Goal: Task Accomplishment & Management: Complete application form

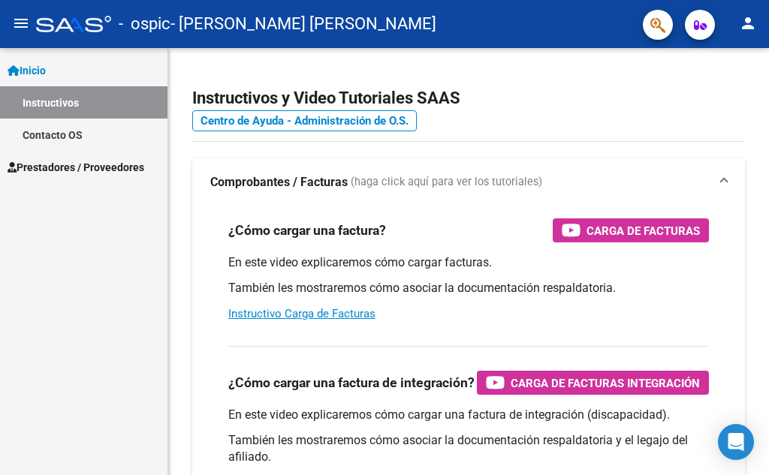
click at [109, 173] on span "Prestadores / Proveedores" at bounding box center [76, 167] width 137 height 17
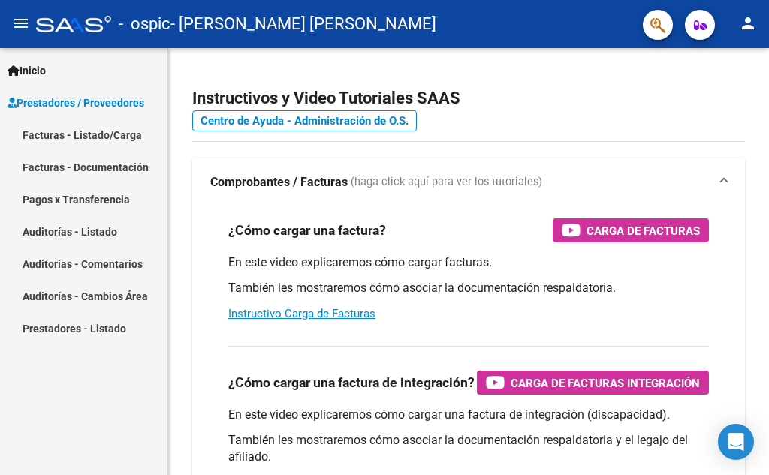
click at [110, 127] on link "Facturas - Listado/Carga" at bounding box center [83, 135] width 167 height 32
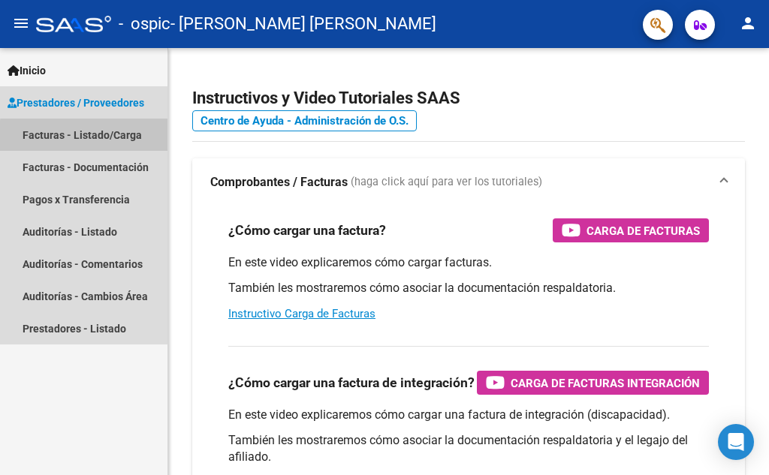
click at [125, 139] on link "Facturas - Listado/Carga" at bounding box center [83, 135] width 167 height 32
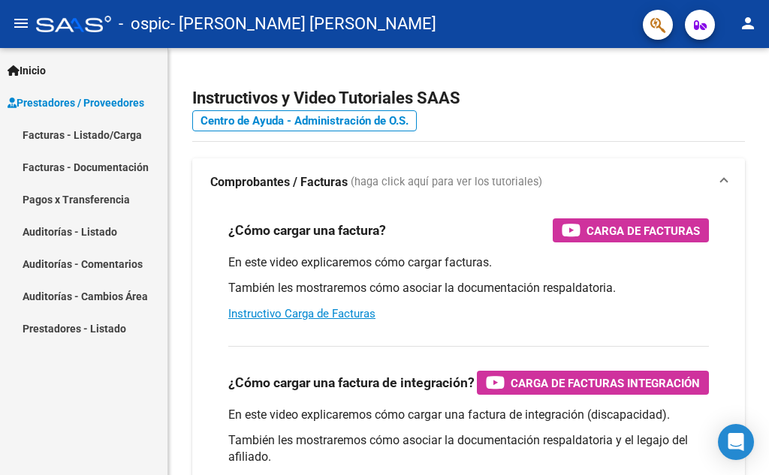
click at [83, 89] on link "Prestadores / Proveedores" at bounding box center [83, 102] width 167 height 32
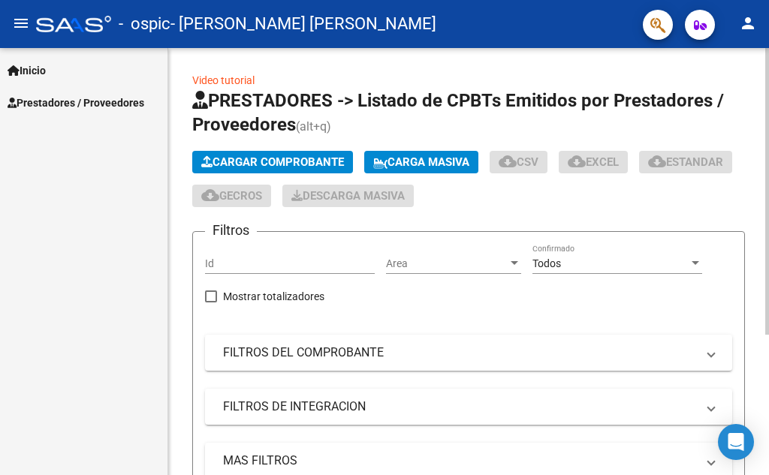
click at [249, 164] on span "Cargar Comprobante" at bounding box center [272, 162] width 143 height 14
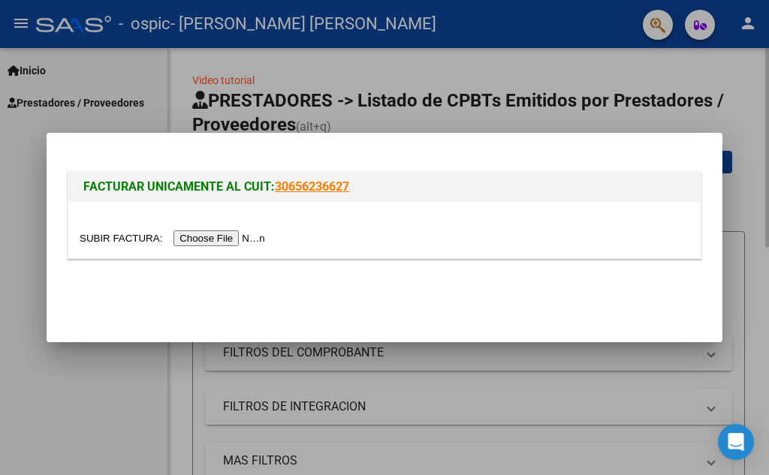
drag, startPoint x: 603, startPoint y: 101, endPoint x: 594, endPoint y: 104, distance: 9.5
click at [484, 101] on div at bounding box center [384, 237] width 769 height 475
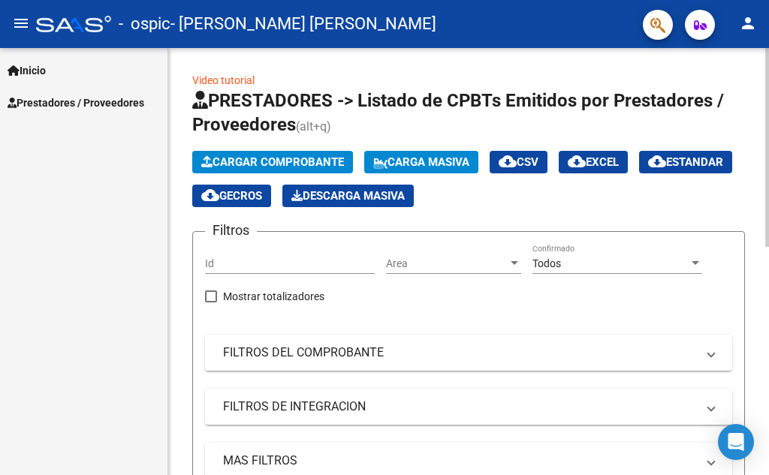
click at [299, 164] on span "Cargar Comprobante" at bounding box center [272, 162] width 143 height 14
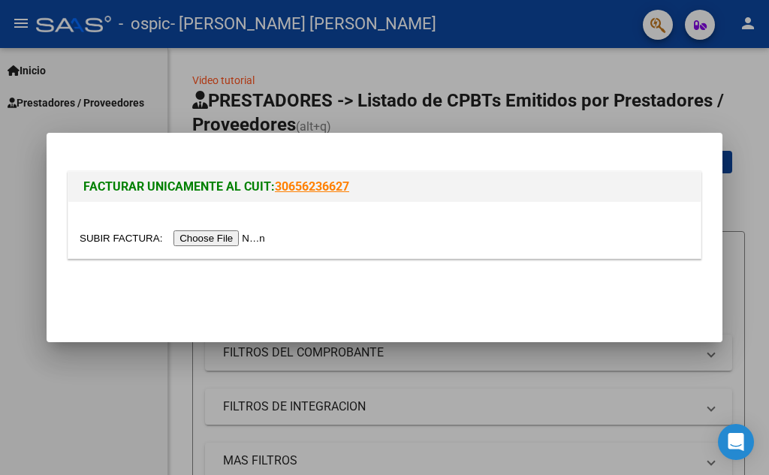
click at [213, 233] on input "file" at bounding box center [175, 239] width 190 height 16
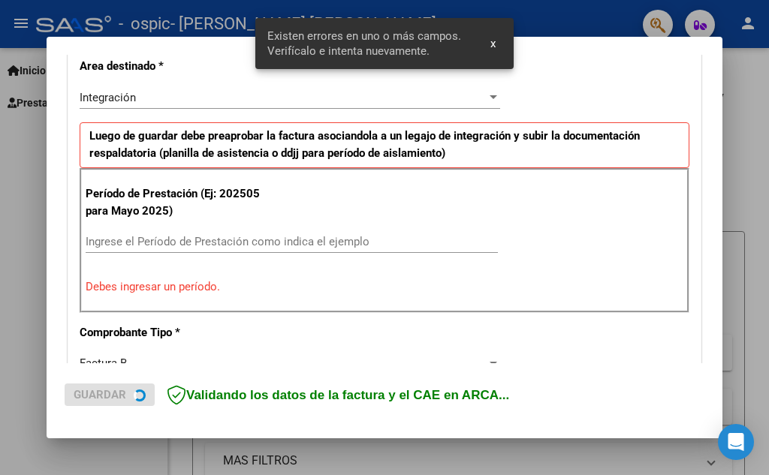
scroll to position [340, 0]
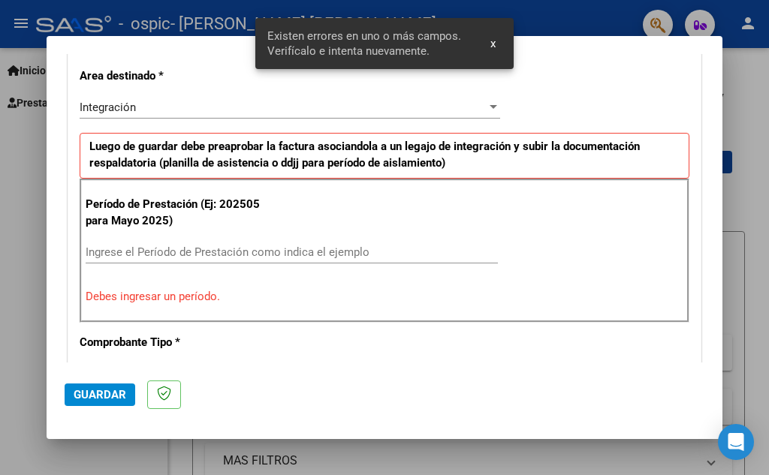
click at [254, 258] on input "Ingrese el Período de Prestación como indica el ejemplo" at bounding box center [292, 253] width 412 height 14
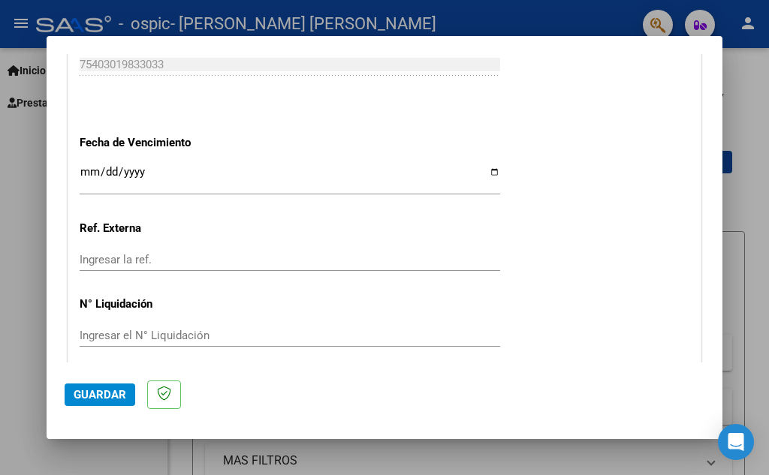
scroll to position [1059, 0]
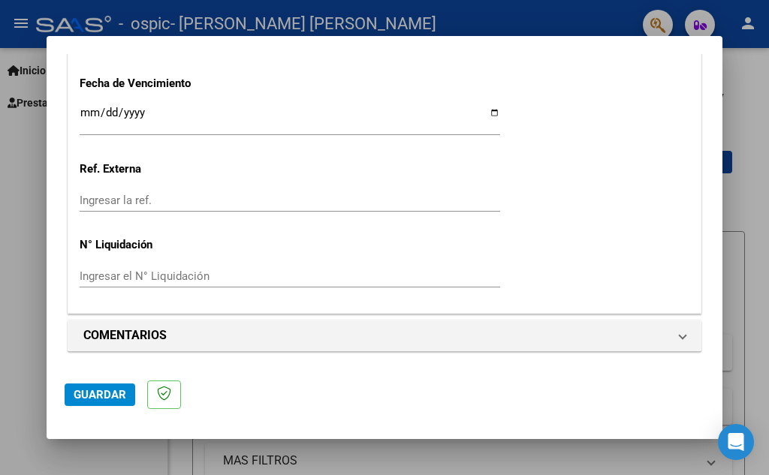
type input "202509"
click at [90, 385] on button "Guardar" at bounding box center [100, 395] width 71 height 23
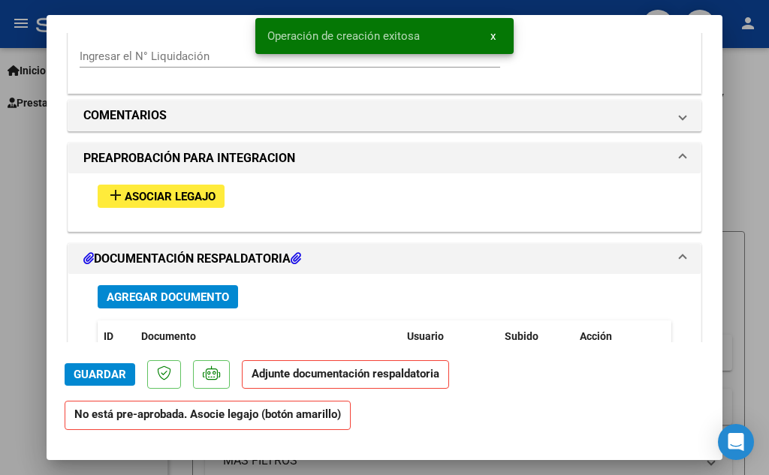
scroll to position [1201, 0]
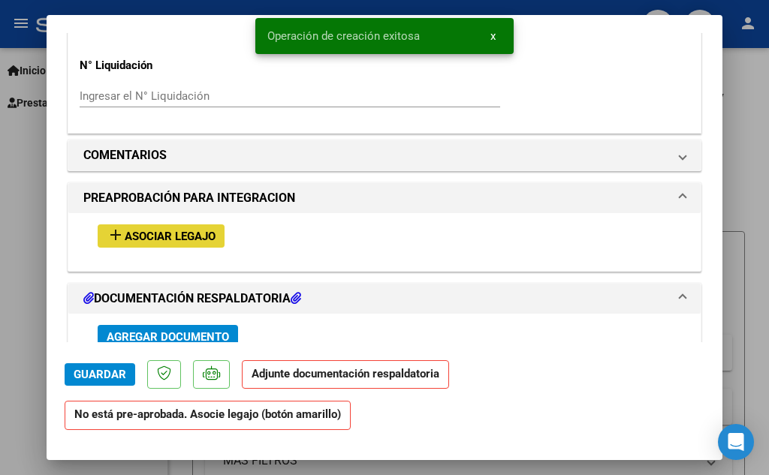
click at [149, 234] on span "Asociar Legajo" at bounding box center [170, 237] width 91 height 14
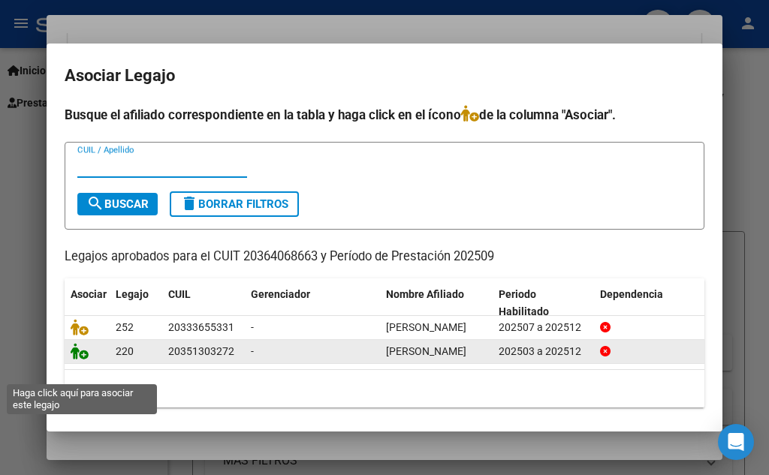
click at [83, 360] on icon at bounding box center [80, 351] width 18 height 17
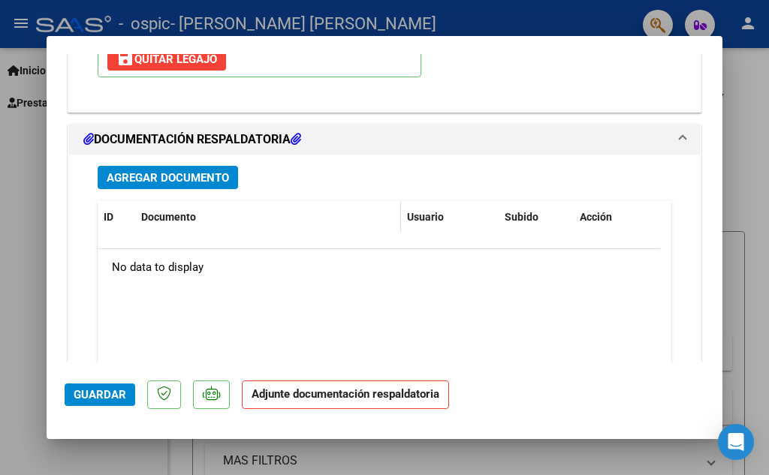
scroll to position [1616, 0]
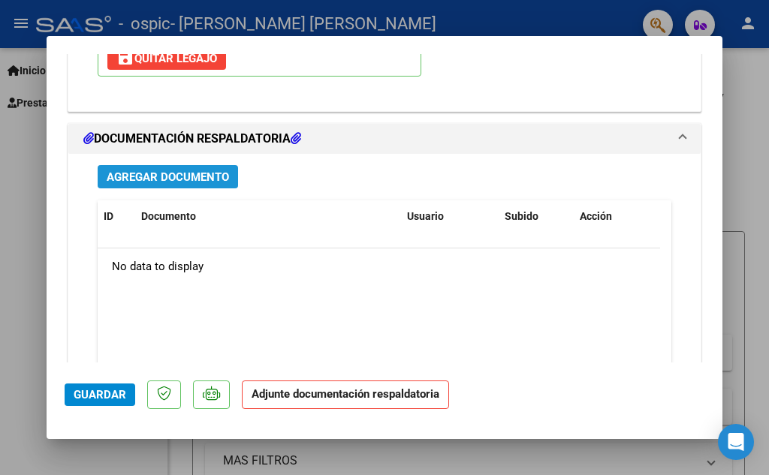
click at [192, 183] on span "Agregar Documento" at bounding box center [168, 177] width 122 height 14
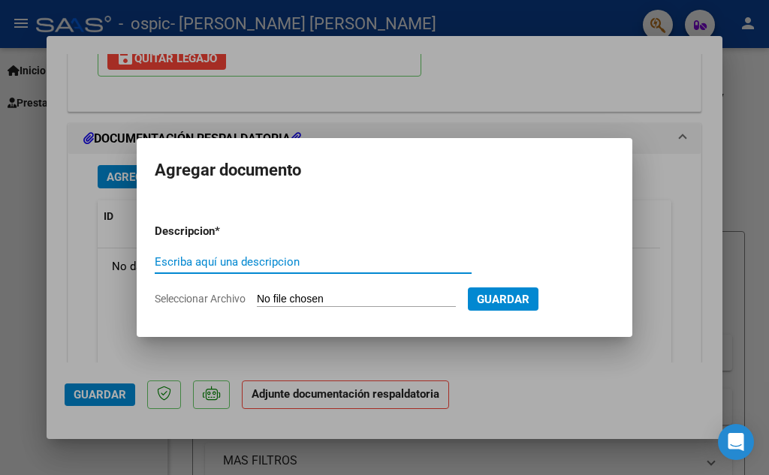
click at [291, 264] on input "Escriba aquí una descripcion" at bounding box center [313, 262] width 317 height 14
type input "seot asis"
click at [415, 294] on input "Seleccionar Archivo" at bounding box center [356, 300] width 199 height 14
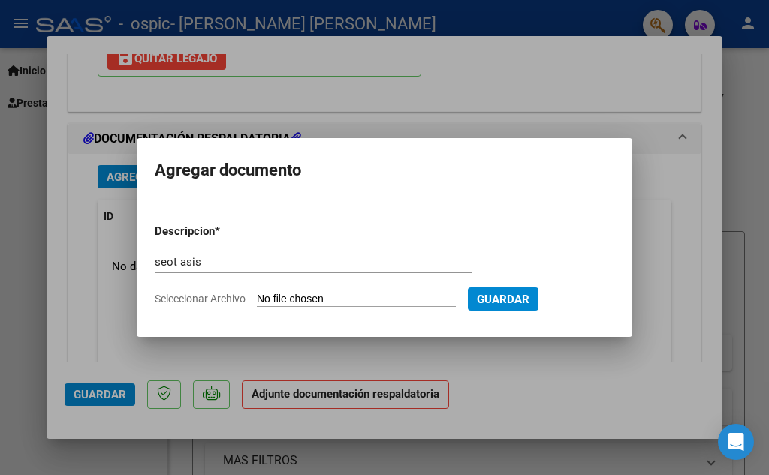
type input "C:\fakepath\[PERSON_NAME] sept.pdf"
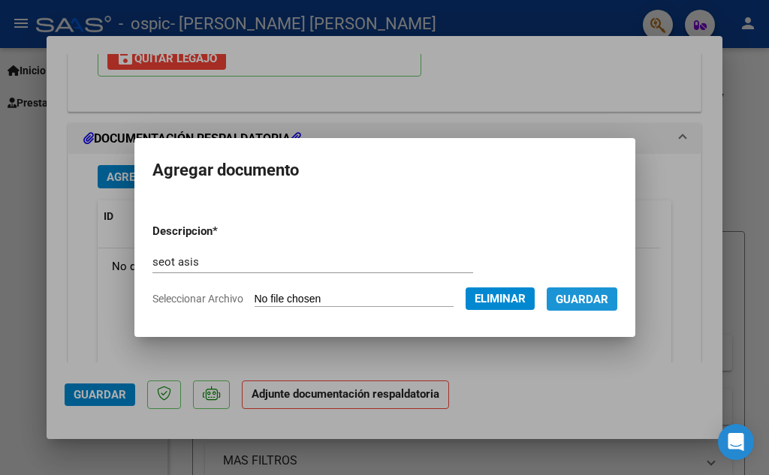
click at [484, 303] on span "Guardar" at bounding box center [582, 300] width 53 height 14
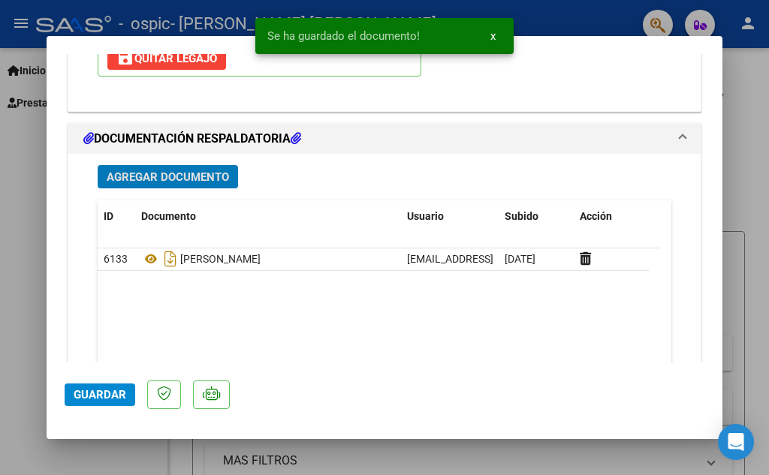
scroll to position [1726, 0]
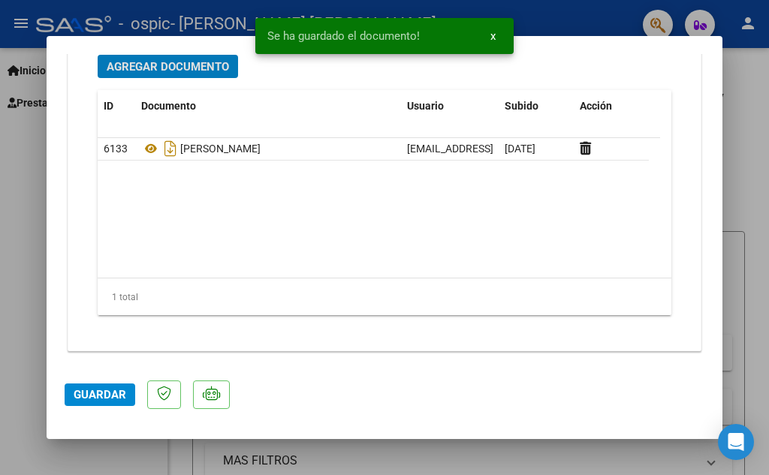
click at [95, 389] on span "Guardar" at bounding box center [100, 395] width 53 height 14
click at [23, 200] on div at bounding box center [384, 237] width 769 height 475
type input "$ 0,00"
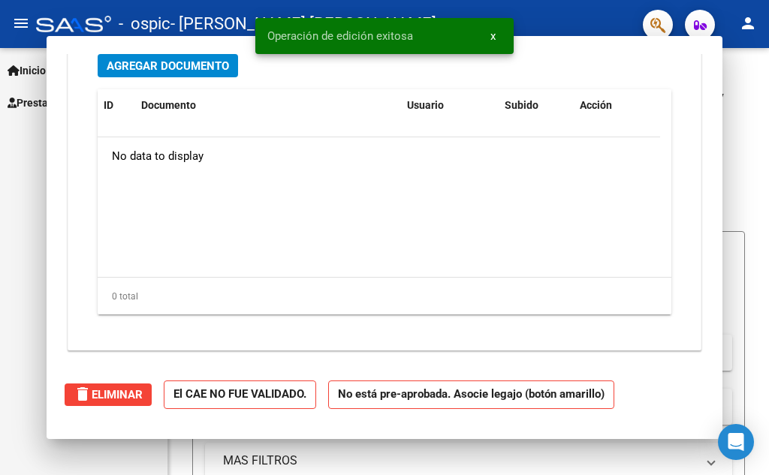
scroll to position [0, 0]
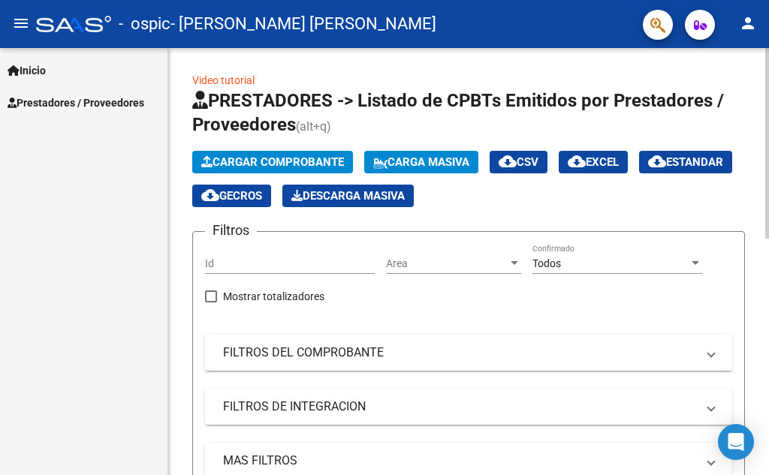
click at [267, 167] on span "Cargar Comprobante" at bounding box center [272, 162] width 143 height 14
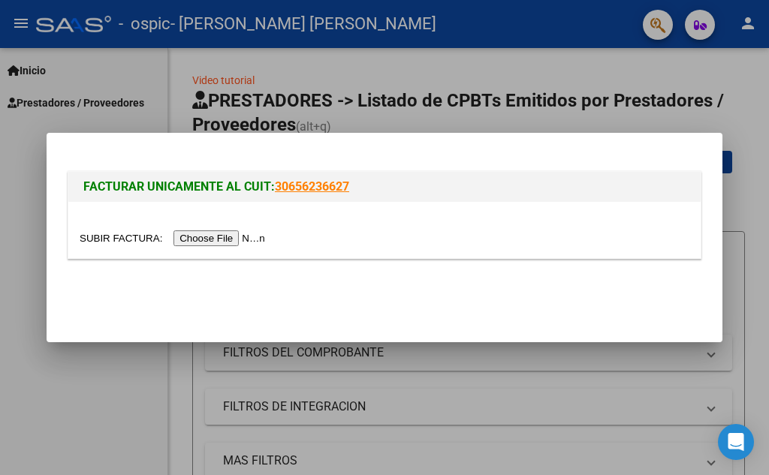
click at [179, 235] on input "file" at bounding box center [175, 239] width 190 height 16
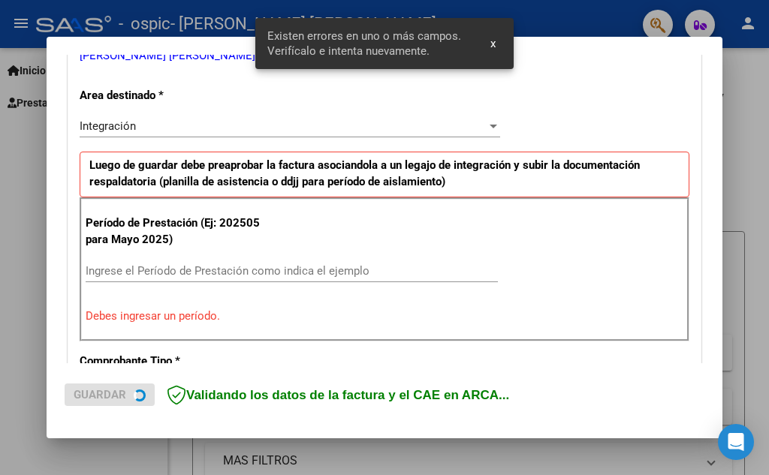
scroll to position [340, 0]
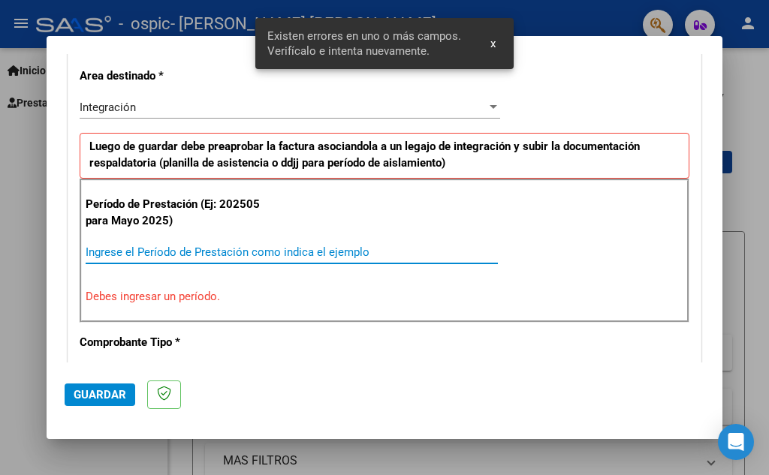
click at [155, 253] on input "Ingrese el Período de Prestación como indica el ejemplo" at bounding box center [292, 253] width 412 height 14
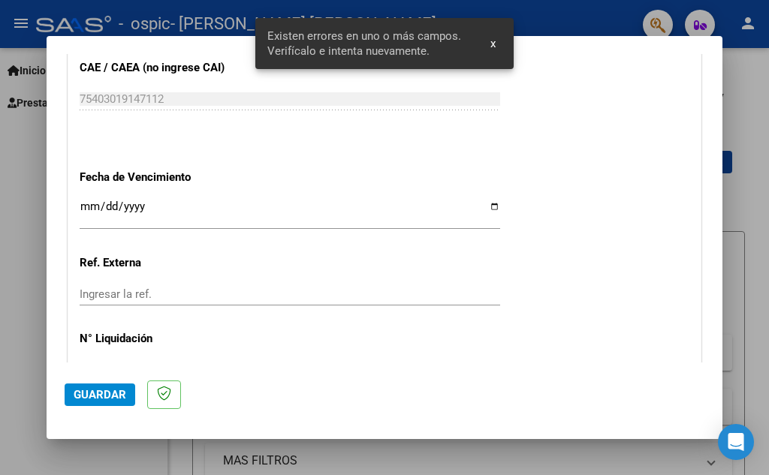
scroll to position [1059, 0]
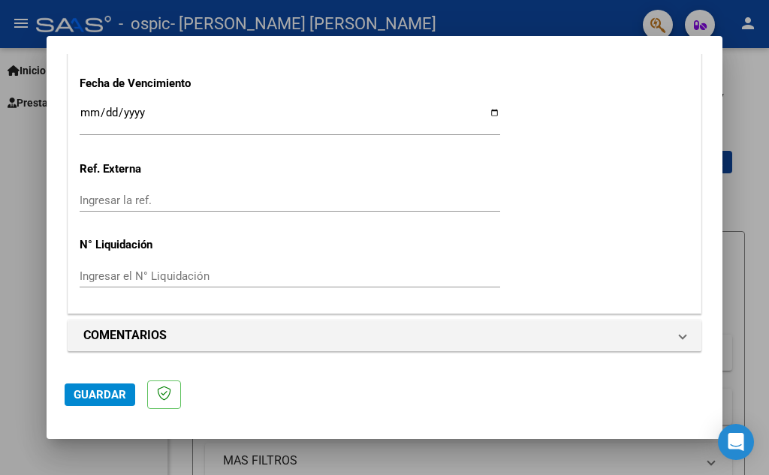
type input "202509"
click at [102, 392] on span "Guardar" at bounding box center [100, 395] width 53 height 14
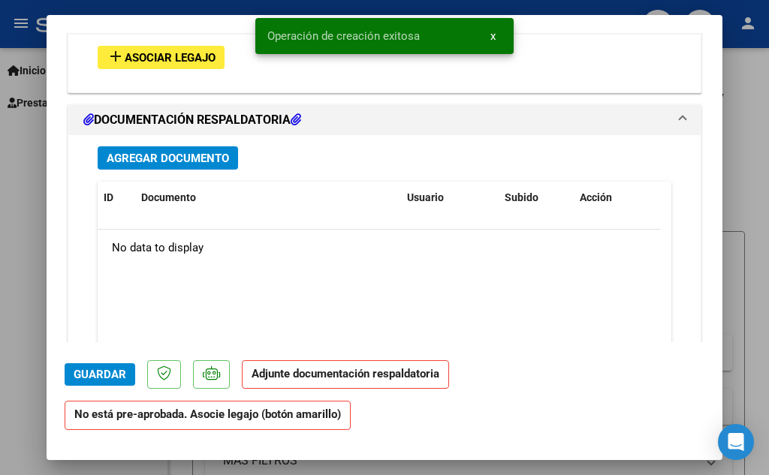
scroll to position [1267, 0]
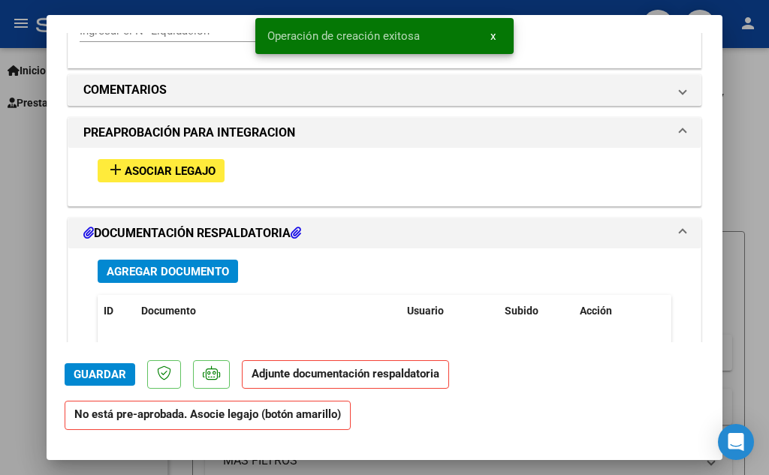
click at [156, 173] on span "Asociar Legajo" at bounding box center [170, 171] width 91 height 14
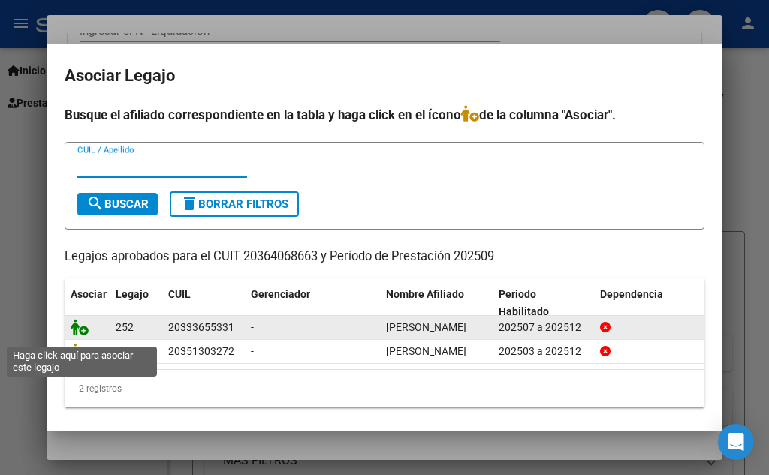
click at [82, 336] on icon at bounding box center [80, 327] width 18 height 17
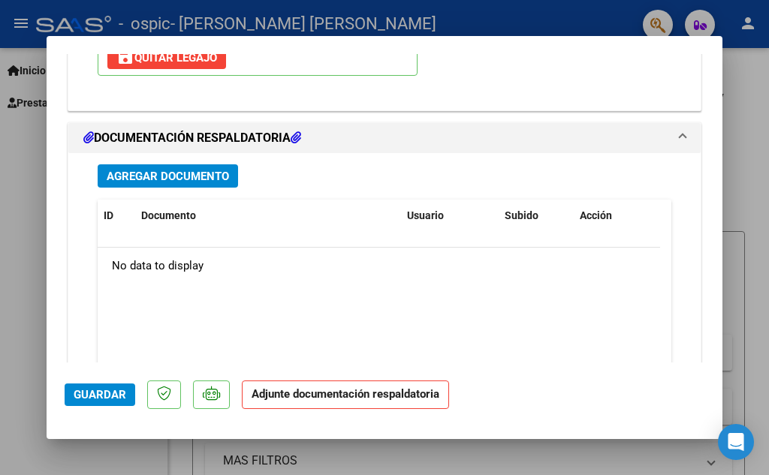
scroll to position [1681, 0]
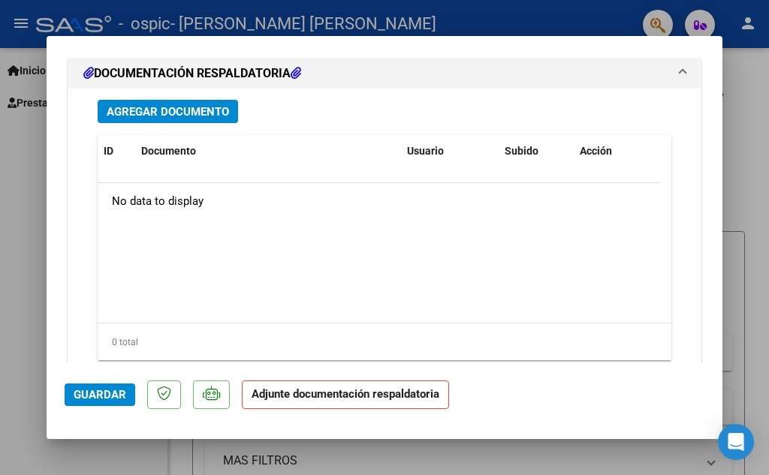
click at [167, 112] on span "Agregar Documento" at bounding box center [168, 112] width 122 height 14
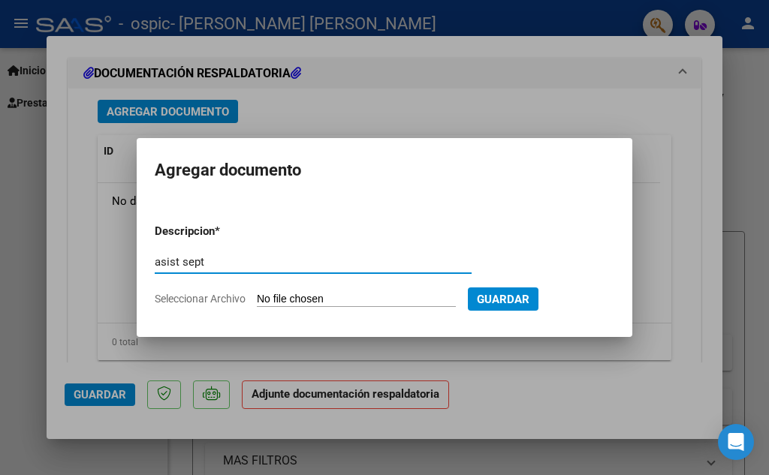
type input "asist sept"
click at [287, 306] on input "Seleccionar Archivo" at bounding box center [356, 300] width 199 height 14
type input "C:\fakepath\[PERSON_NAME] sept.pdf"
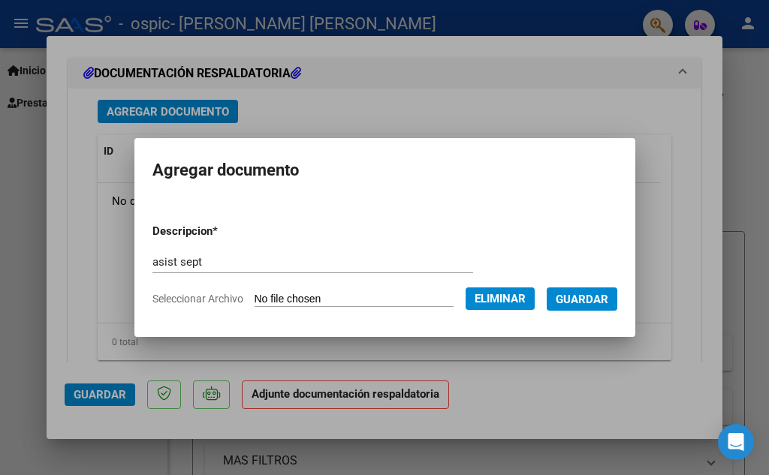
click at [484, 294] on span "Guardar" at bounding box center [582, 300] width 53 height 14
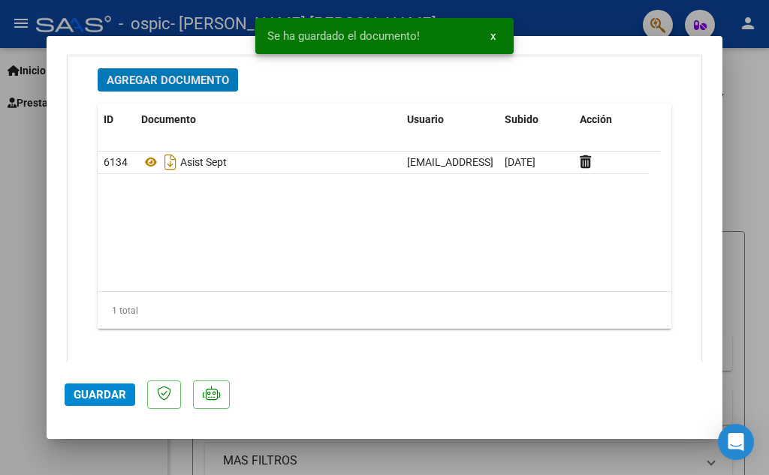
scroll to position [1726, 0]
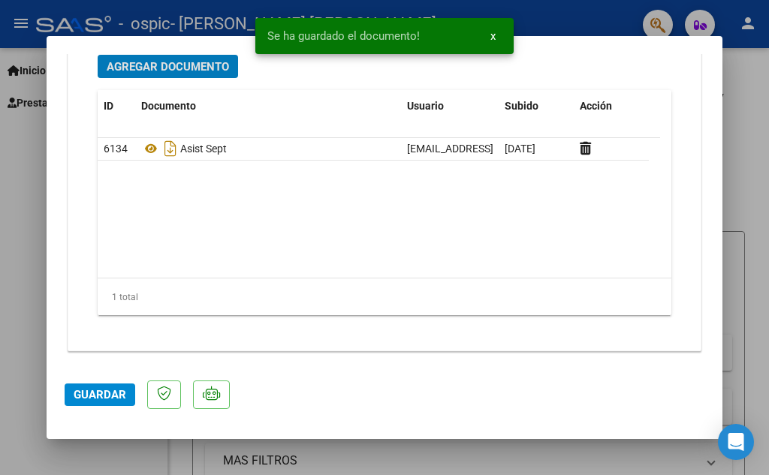
click at [96, 393] on span "Guardar" at bounding box center [100, 395] width 53 height 14
click at [47, 198] on mat-dialog-content "COMPROBANTE VER COMPROBANTE ESTADO: Recibida. En proceso de confirmacion/acepta…" at bounding box center [385, 208] width 676 height 309
click at [47, 185] on mat-dialog-content "COMPROBANTE VER COMPROBANTE ESTADO: Recibida. En proceso de confirmacion/acepta…" at bounding box center [385, 208] width 676 height 309
click at [484, 19] on div at bounding box center [384, 237] width 769 height 475
type input "$ 0,00"
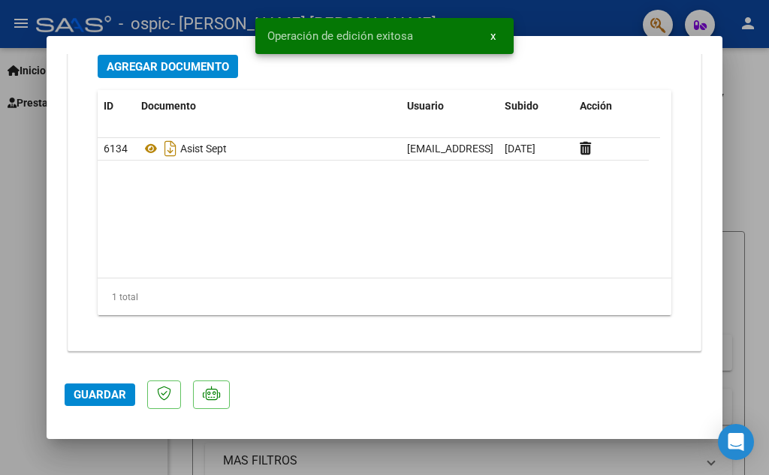
scroll to position [0, 0]
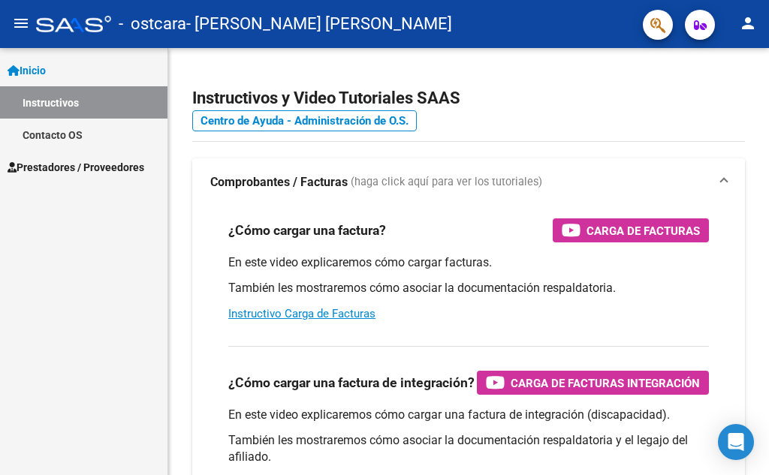
click at [131, 167] on span "Prestadores / Proveedores" at bounding box center [76, 167] width 137 height 17
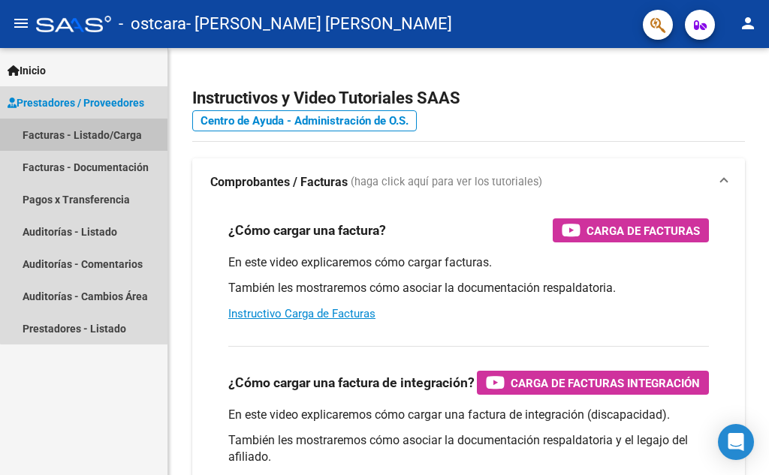
click at [122, 128] on link "Facturas - Listado/Carga" at bounding box center [83, 135] width 167 height 32
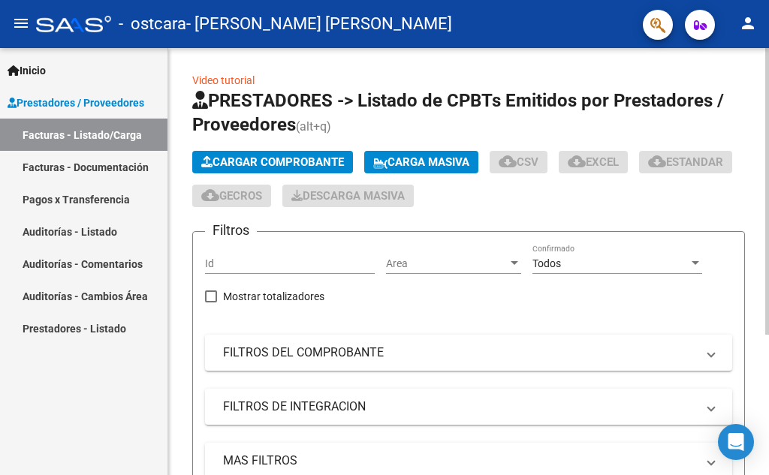
click at [297, 165] on span "Cargar Comprobante" at bounding box center [272, 162] width 143 height 14
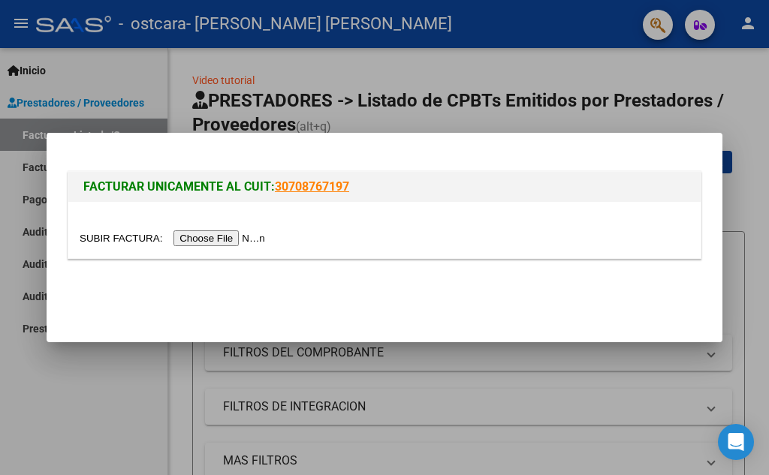
click at [244, 240] on input "file" at bounding box center [175, 239] width 190 height 16
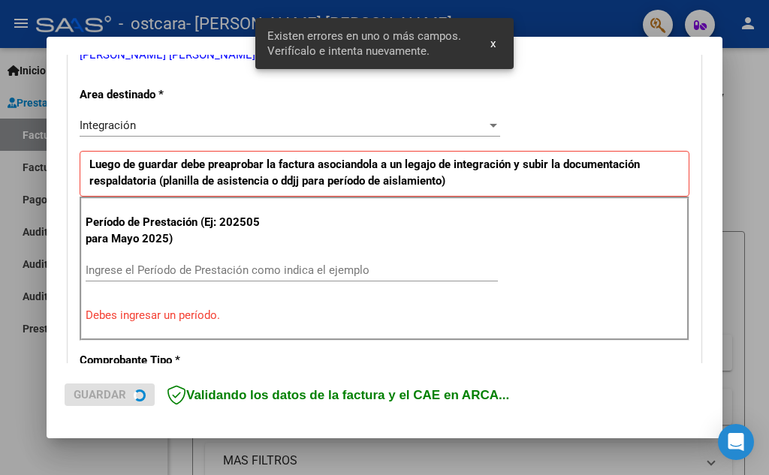
scroll to position [340, 0]
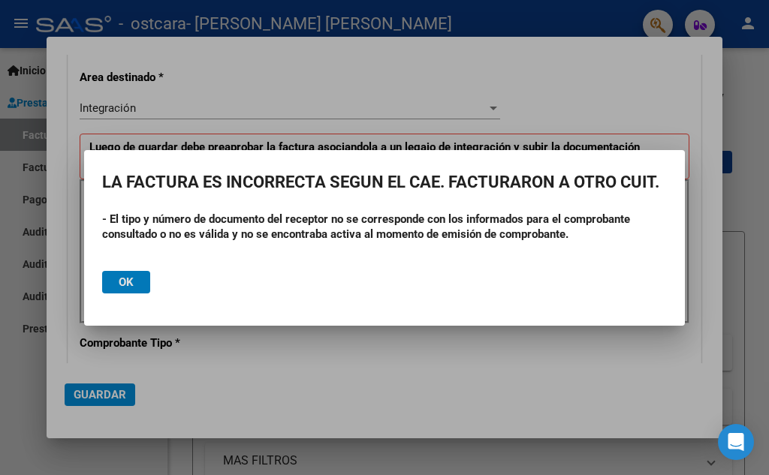
click at [138, 278] on button "Ok" at bounding box center [126, 282] width 48 height 23
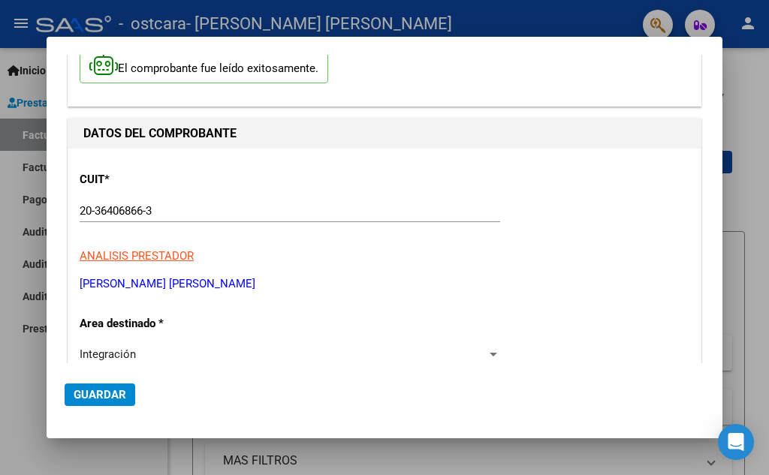
scroll to position [0, 0]
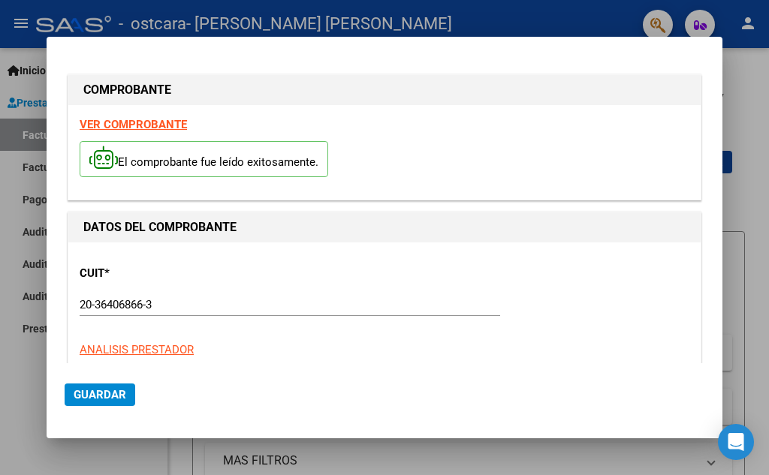
click at [741, 191] on div at bounding box center [384, 237] width 769 height 475
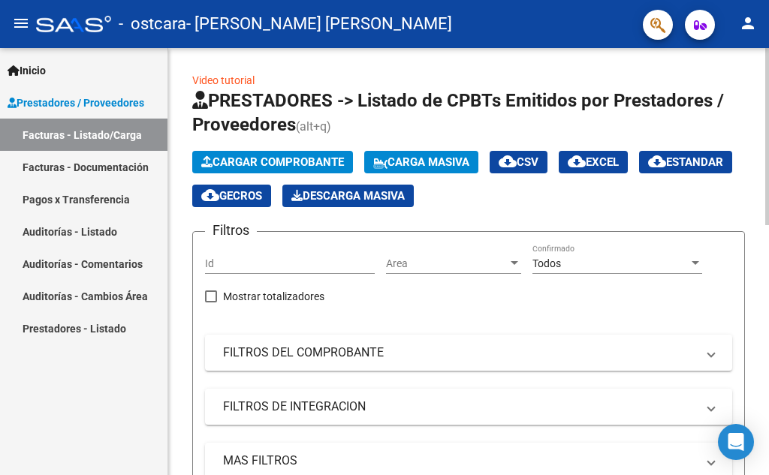
click at [270, 161] on span "Cargar Comprobante" at bounding box center [272, 162] width 143 height 14
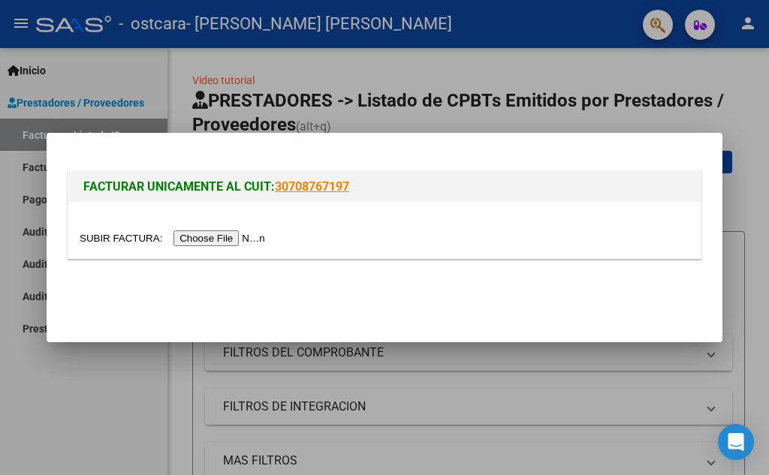
click at [207, 246] on input "file" at bounding box center [175, 239] width 190 height 16
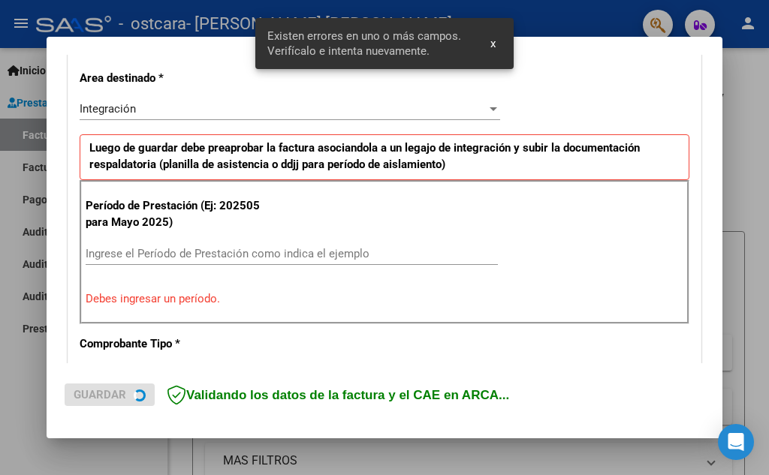
scroll to position [340, 0]
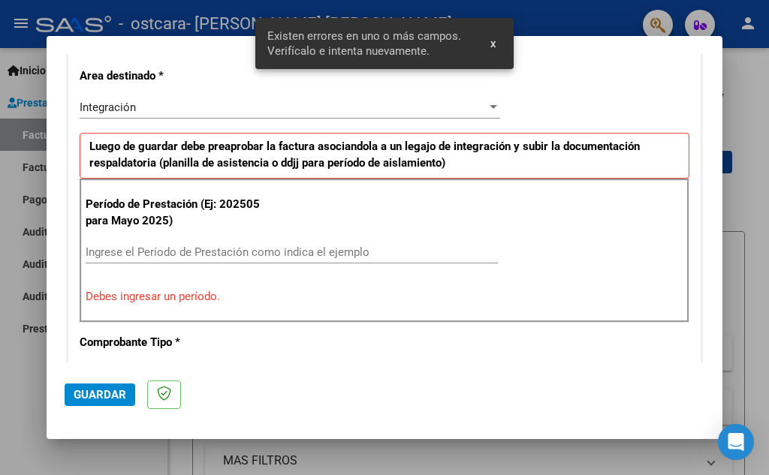
click at [196, 244] on div "Ingrese el Período de Prestación como indica el ejemplo" at bounding box center [292, 252] width 412 height 23
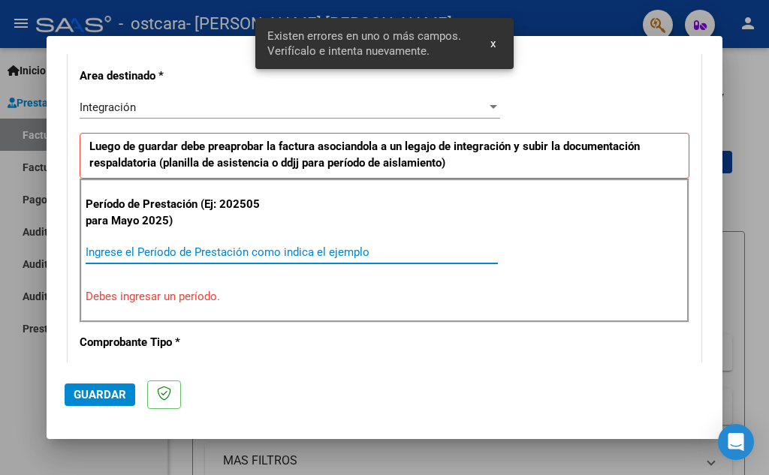
drag, startPoint x: 200, startPoint y: 249, endPoint x: 213, endPoint y: 234, distance: 19.2
click at [201, 249] on input "Ingrese el Período de Prestación como indica el ejemplo" at bounding box center [292, 253] width 412 height 14
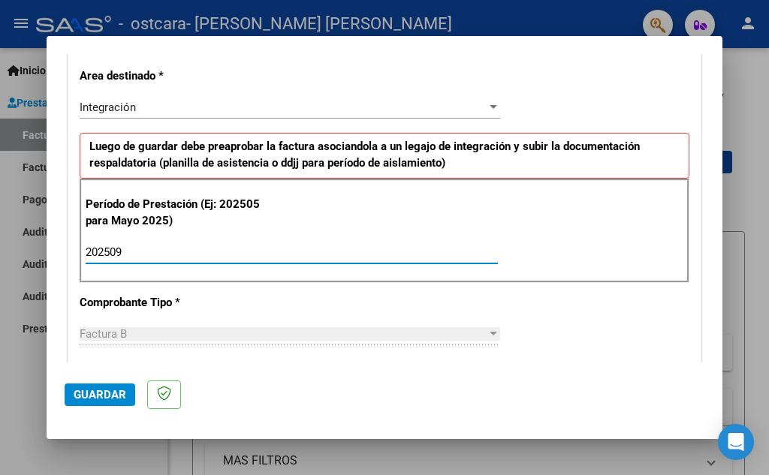
type input "202509"
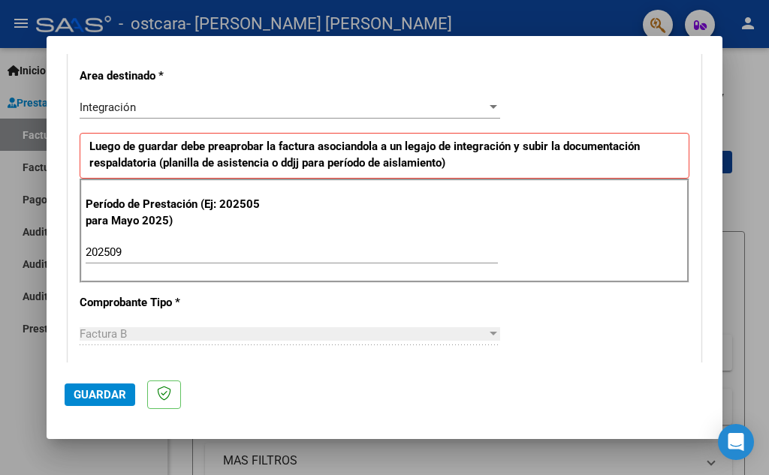
click at [210, 361] on div "CUIT * 20-36406866-3 Ingresar CUIT ANALISIS PRESTADOR TONZAR LUIS GABRIEL ARCA …" at bounding box center [384, 467] width 632 height 1130
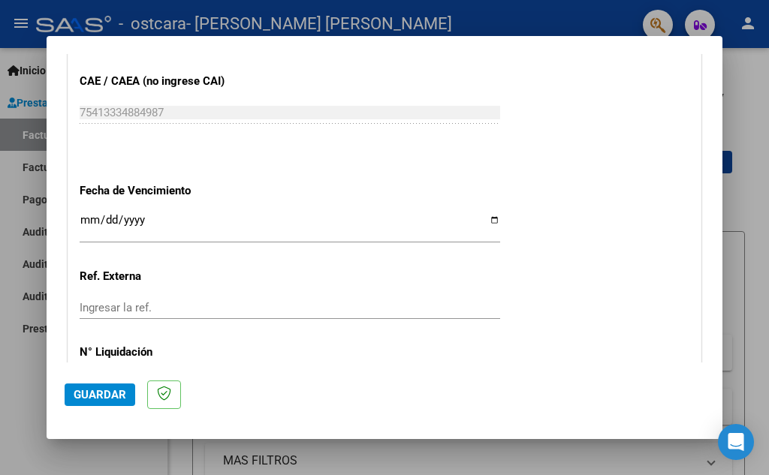
scroll to position [1059, 0]
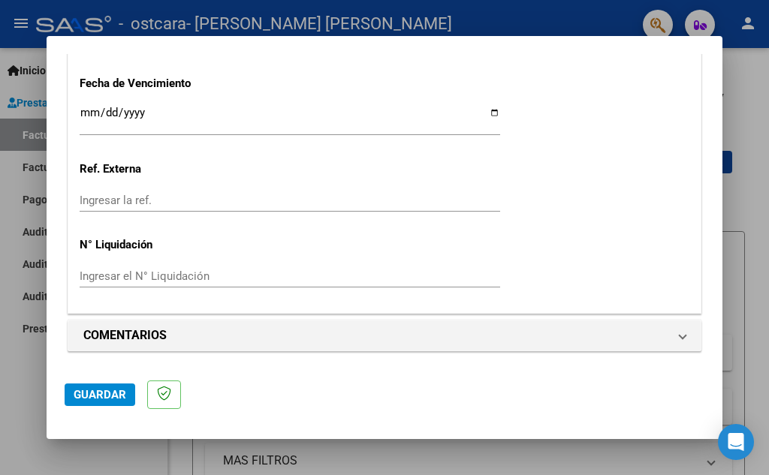
click at [104, 397] on span "Guardar" at bounding box center [100, 395] width 53 height 14
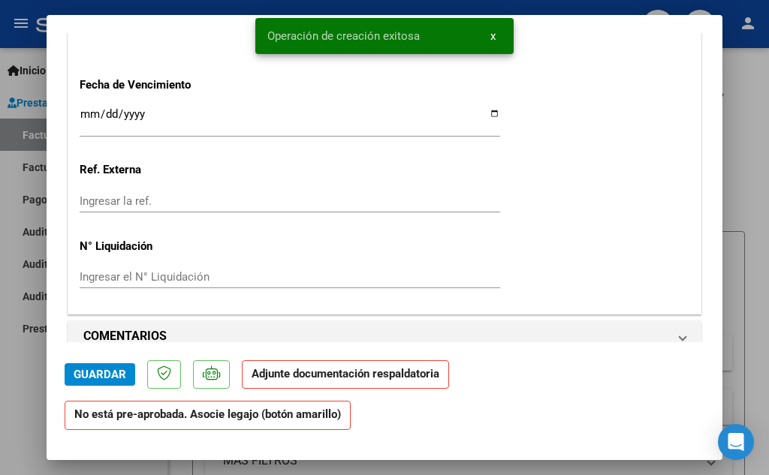
scroll to position [1201, 0]
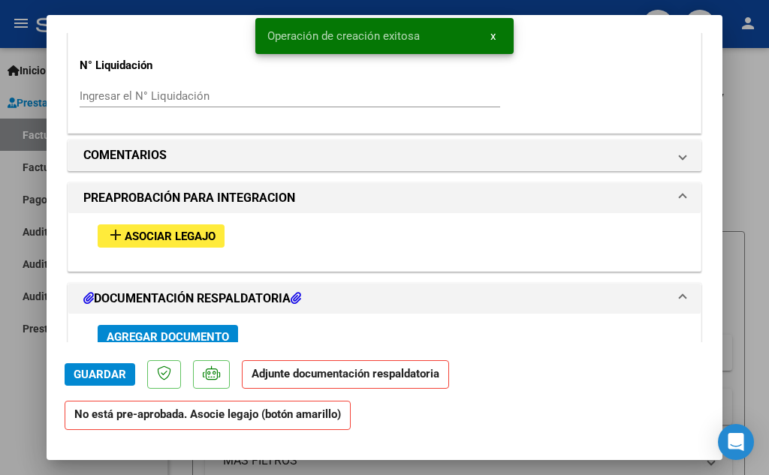
click at [178, 231] on span "Asociar Legajo" at bounding box center [170, 237] width 91 height 14
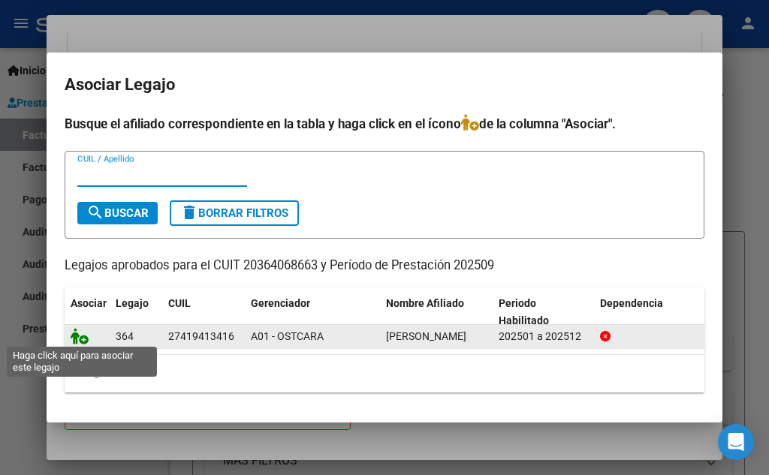
click at [81, 337] on icon at bounding box center [80, 336] width 18 height 17
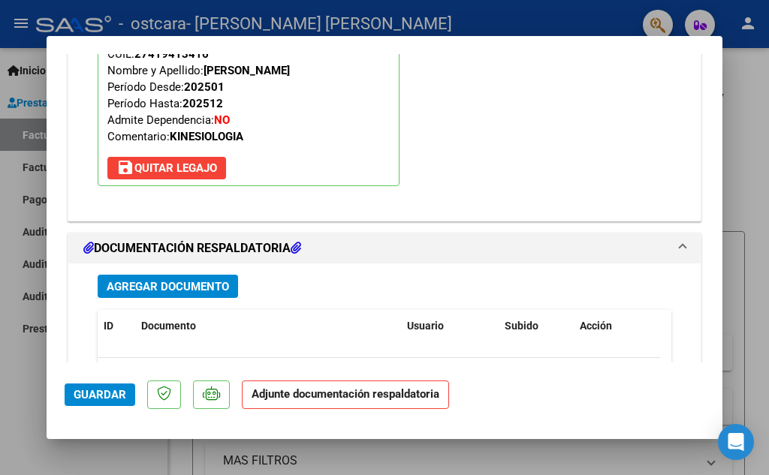
scroll to position [1616, 0]
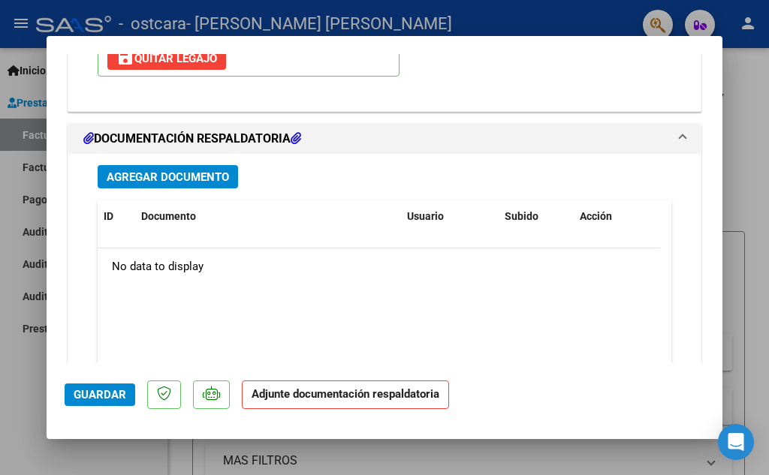
click at [166, 185] on button "Agregar Documento" at bounding box center [168, 176] width 140 height 23
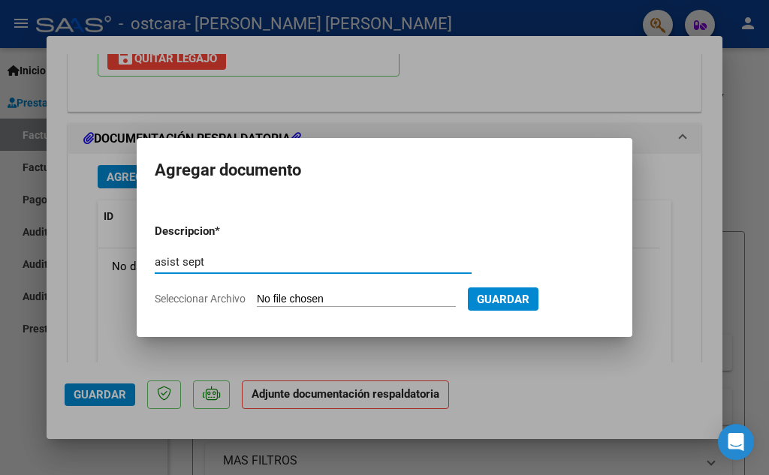
type input "asist sept"
click at [405, 292] on app-file-uploader "Seleccionar Archivo" at bounding box center [311, 299] width 313 height 14
click at [380, 300] on input "Seleccionar Archivo" at bounding box center [356, 300] width 199 height 14
type input "C:\fakepath\Juli sept (1).pdf"
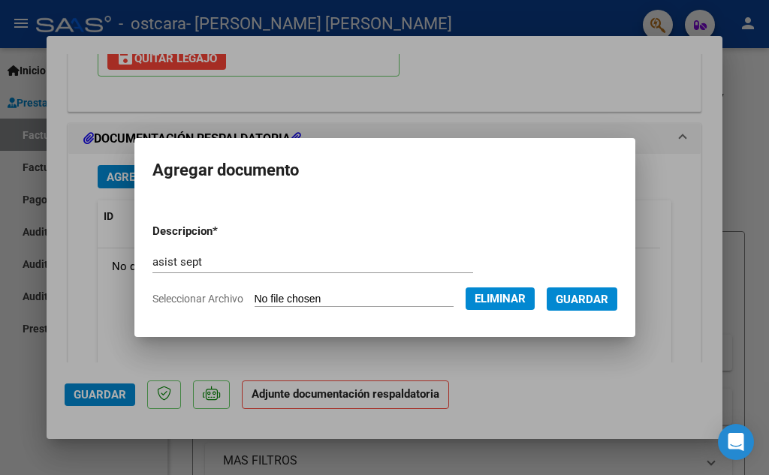
click at [601, 300] on span "Guardar" at bounding box center [582, 300] width 53 height 14
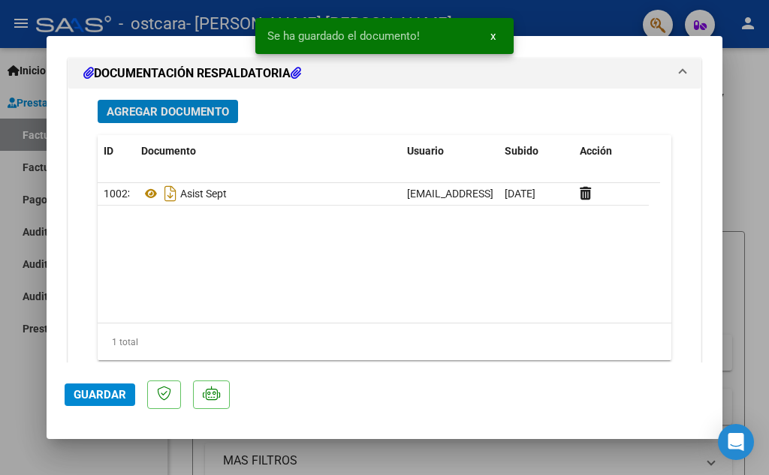
scroll to position [1726, 0]
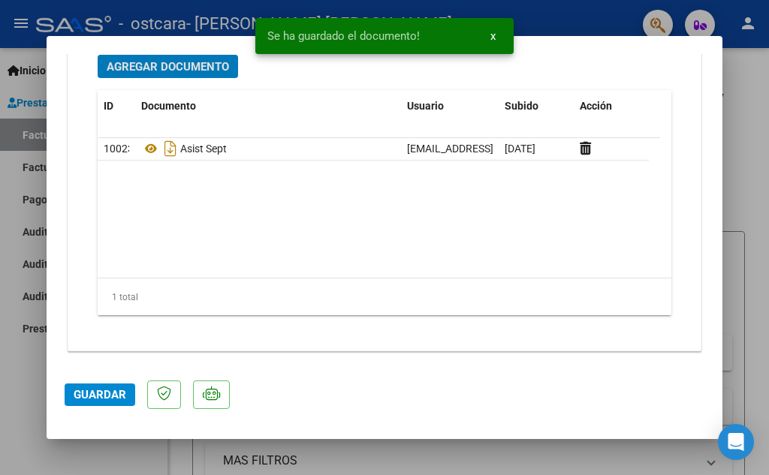
click at [104, 393] on span "Guardar" at bounding box center [100, 395] width 53 height 14
